Goal: Information Seeking & Learning: Learn about a topic

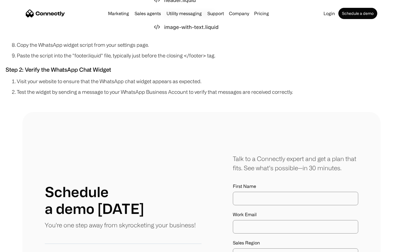
scroll to position [1556, 0]
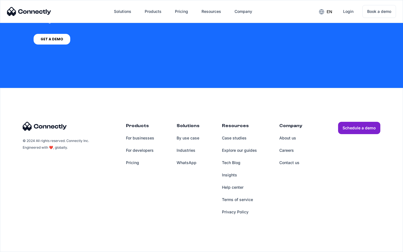
scroll to position [1424, 0]
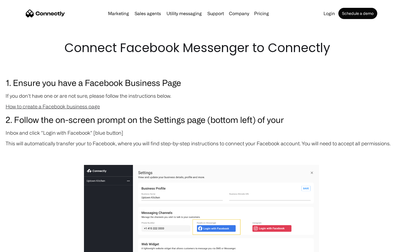
scroll to position [515, 0]
